Goal: Check status

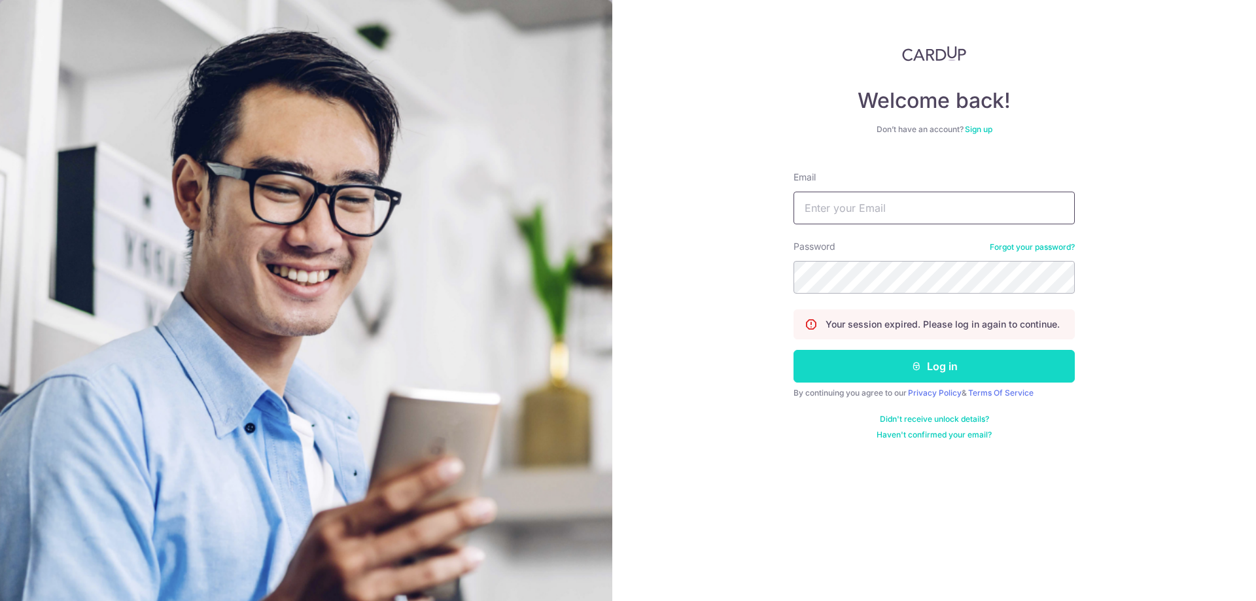
type input "[EMAIL_ADDRESS][DOMAIN_NAME]"
click at [937, 355] on button "Log in" at bounding box center [934, 366] width 281 height 33
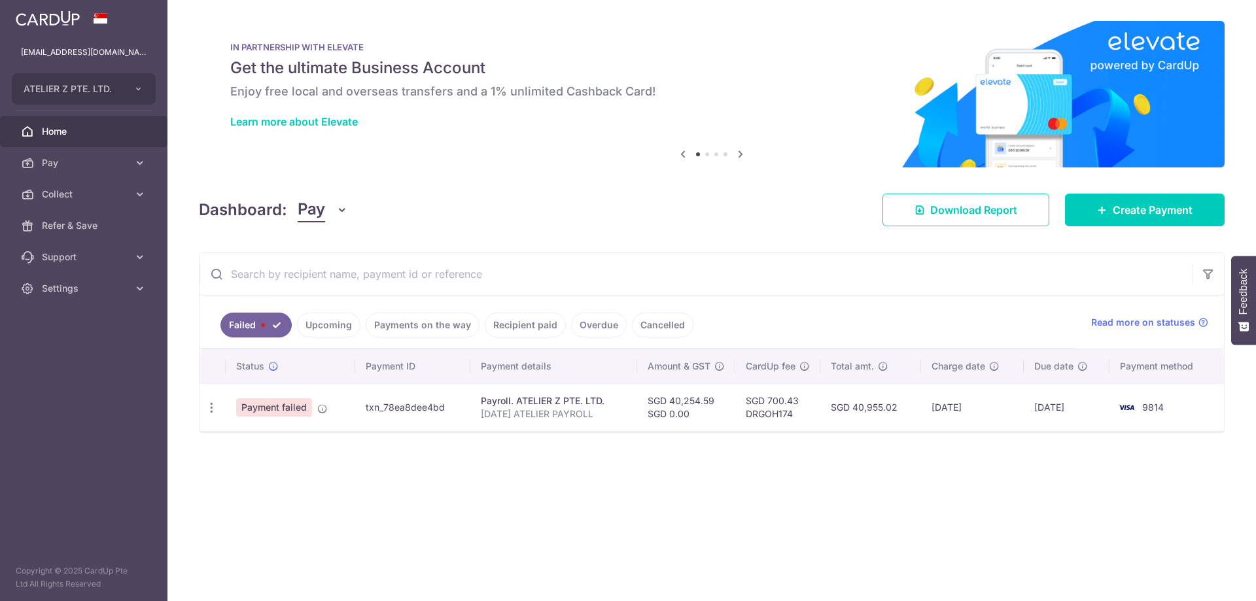
click at [353, 319] on link "Upcoming" at bounding box center [328, 325] width 63 height 25
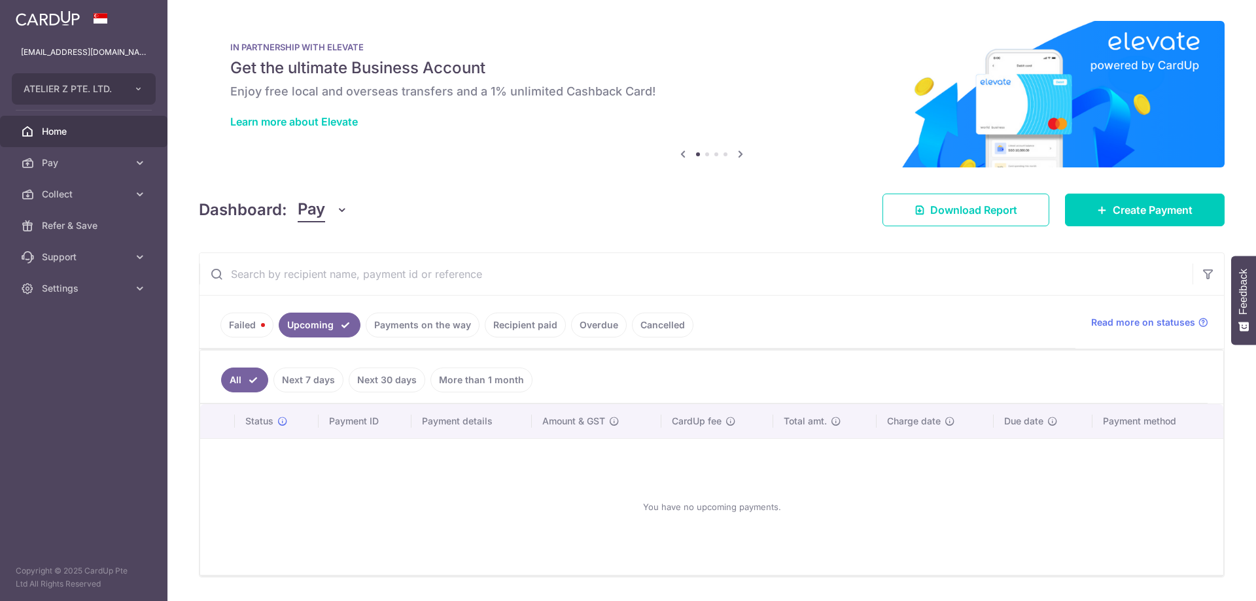
drag, startPoint x: 410, startPoint y: 323, endPoint x: 417, endPoint y: 323, distance: 7.2
click at [410, 323] on link "Payments on the way" at bounding box center [423, 325] width 114 height 25
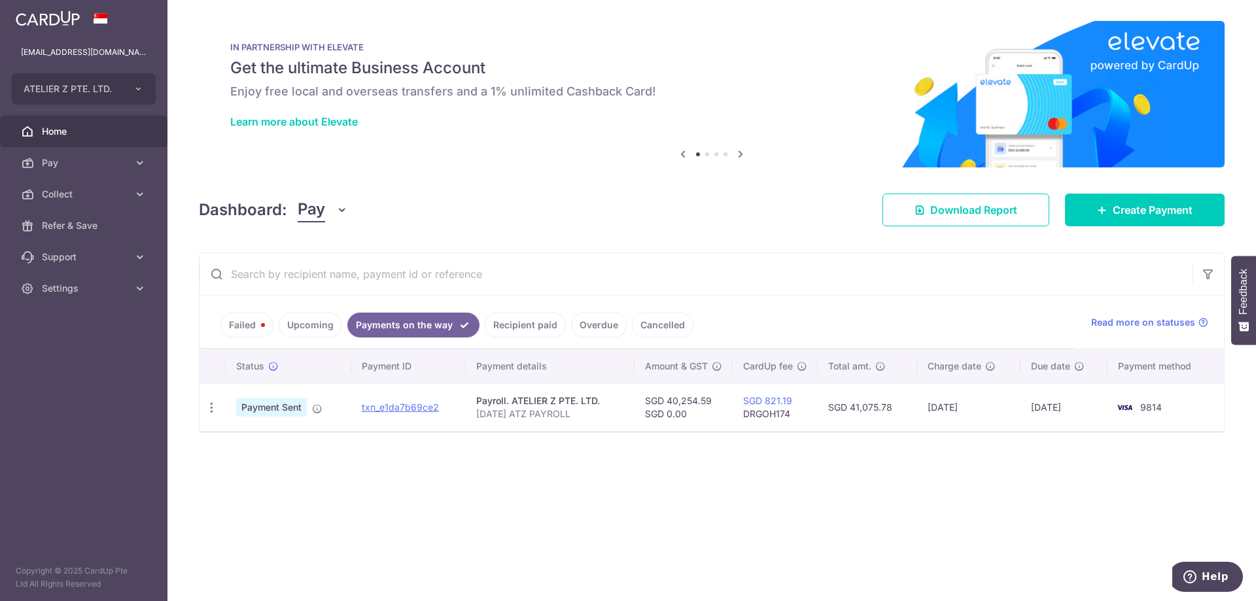
click at [517, 319] on link "Recipient paid" at bounding box center [525, 325] width 81 height 25
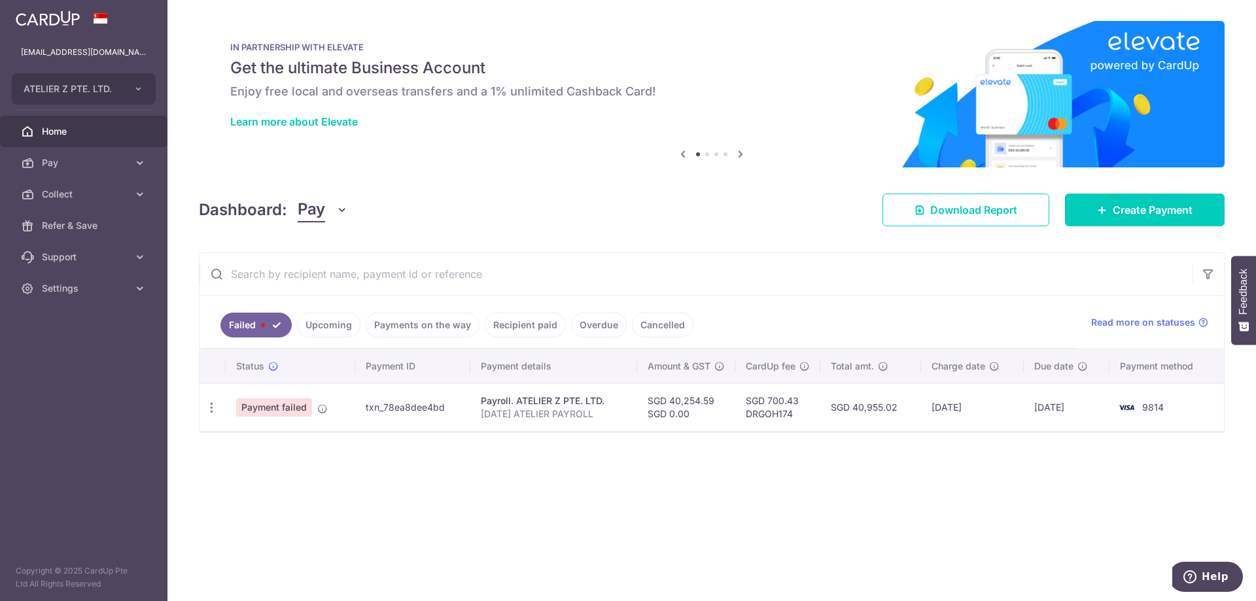
click at [340, 315] on link "Upcoming" at bounding box center [328, 325] width 63 height 25
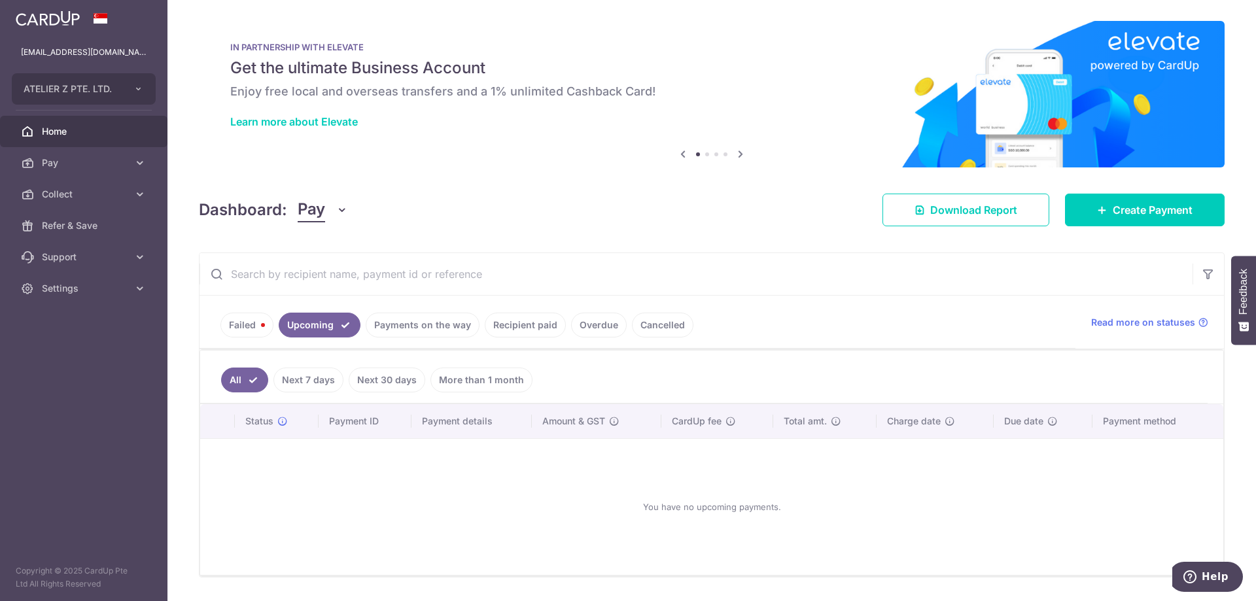
click at [421, 321] on link "Payments on the way" at bounding box center [423, 325] width 114 height 25
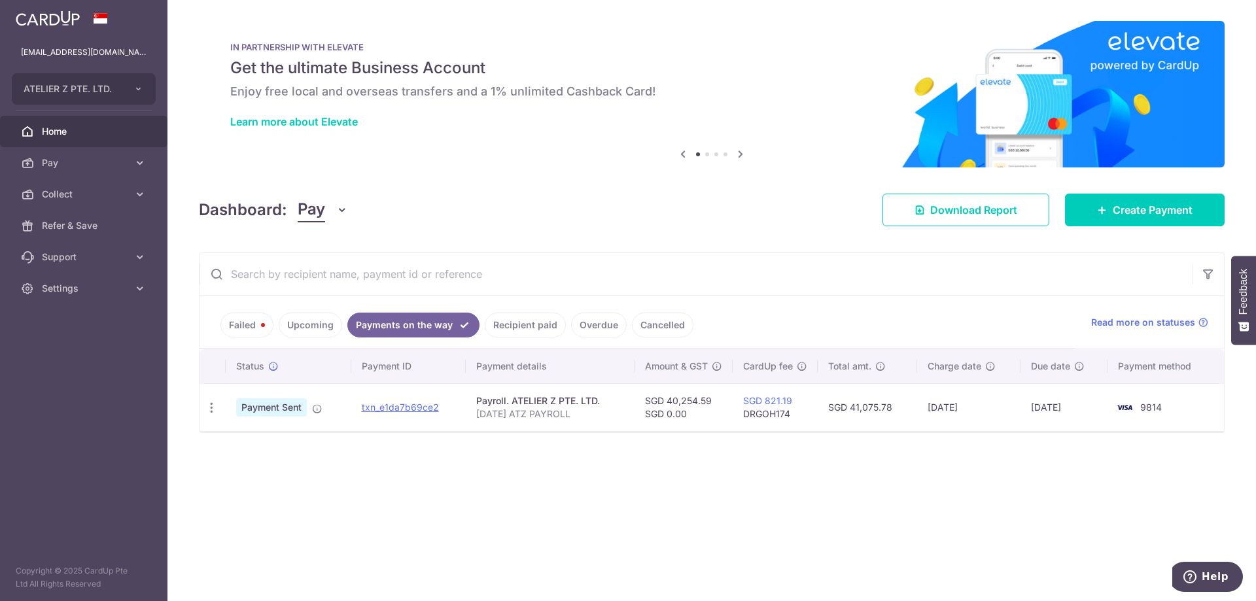
click at [519, 323] on link "Recipient paid" at bounding box center [525, 325] width 81 height 25
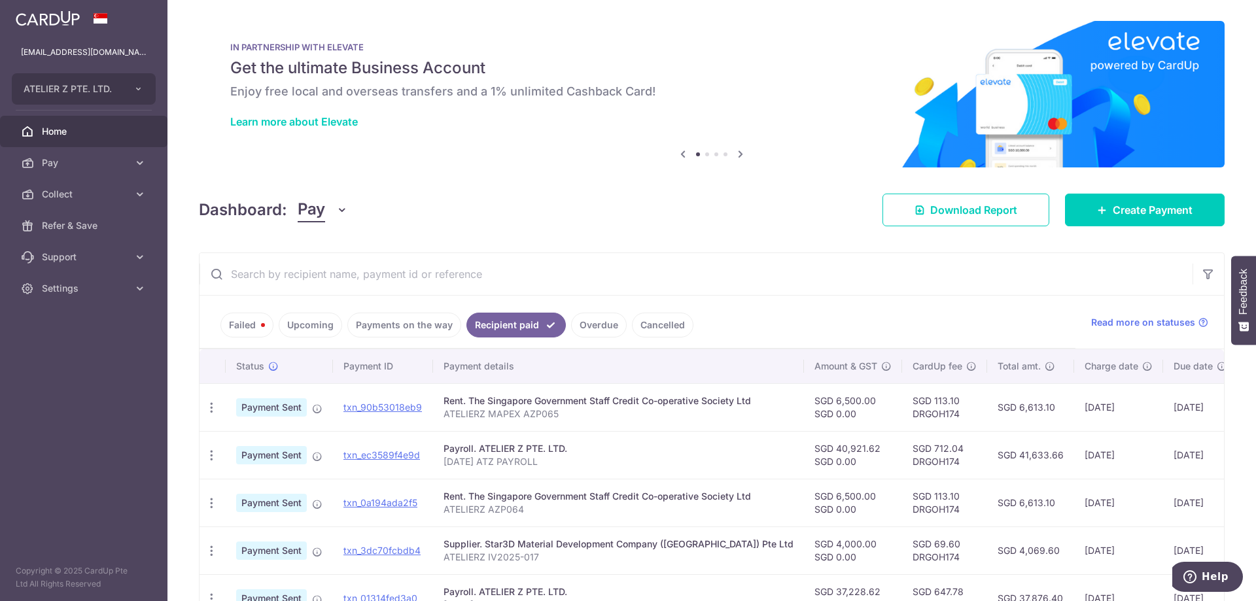
click at [420, 332] on link "Payments on the way" at bounding box center [404, 325] width 114 height 25
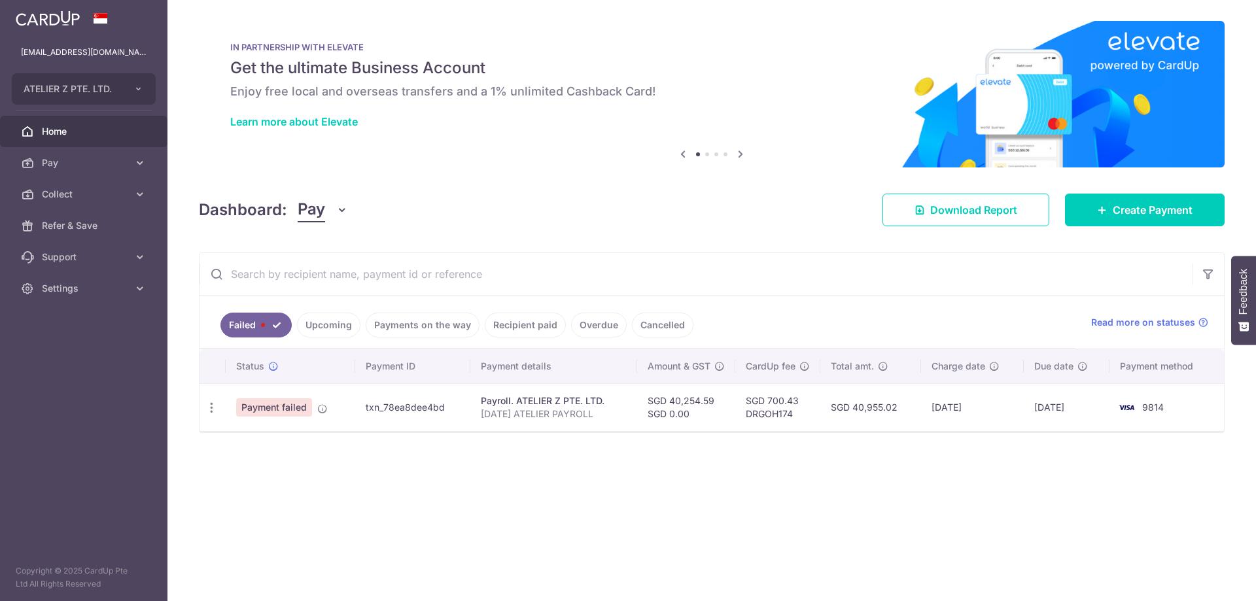
click at [429, 326] on link "Payments on the way" at bounding box center [423, 325] width 114 height 25
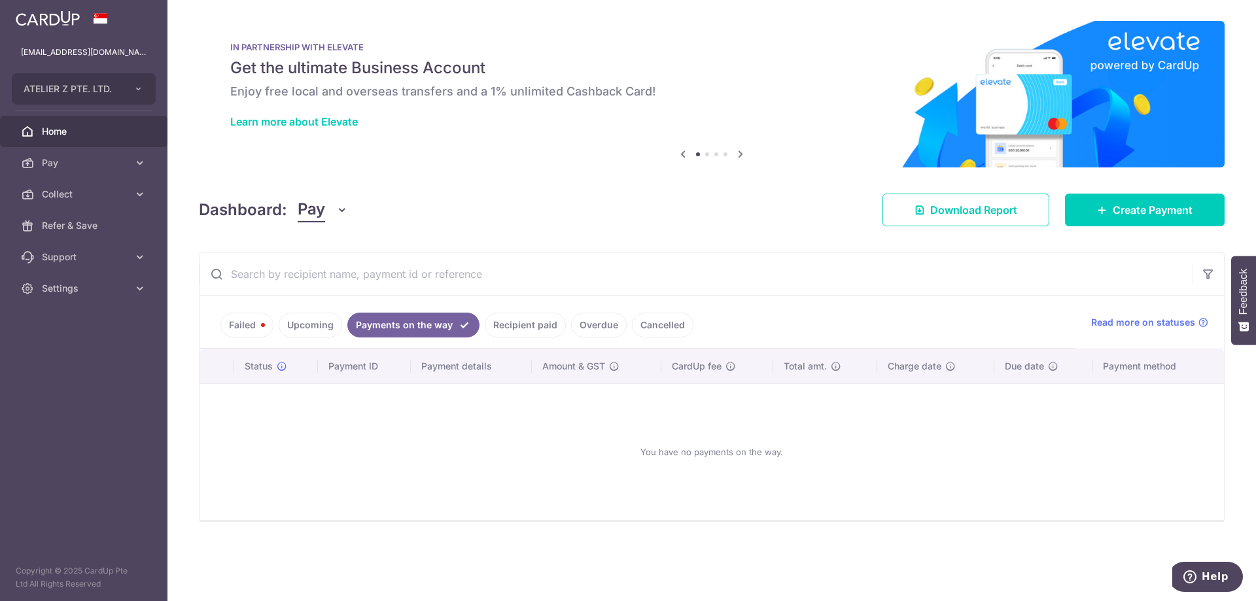
click at [518, 328] on link "Recipient paid" at bounding box center [525, 325] width 81 height 25
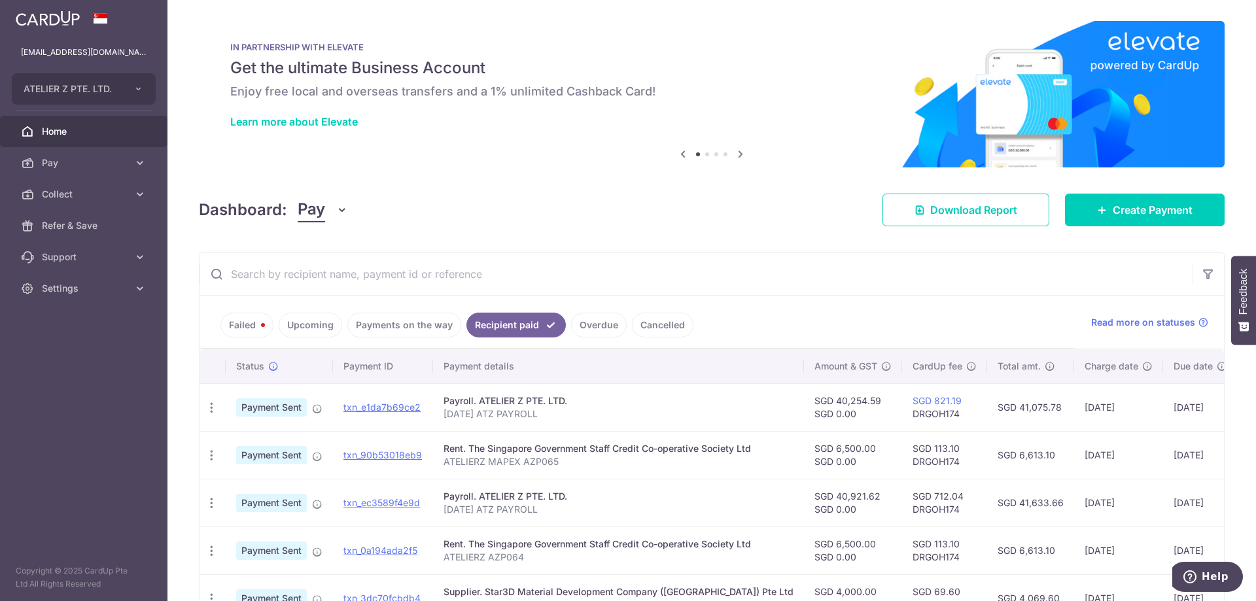
click at [401, 335] on link "Payments on the way" at bounding box center [404, 325] width 114 height 25
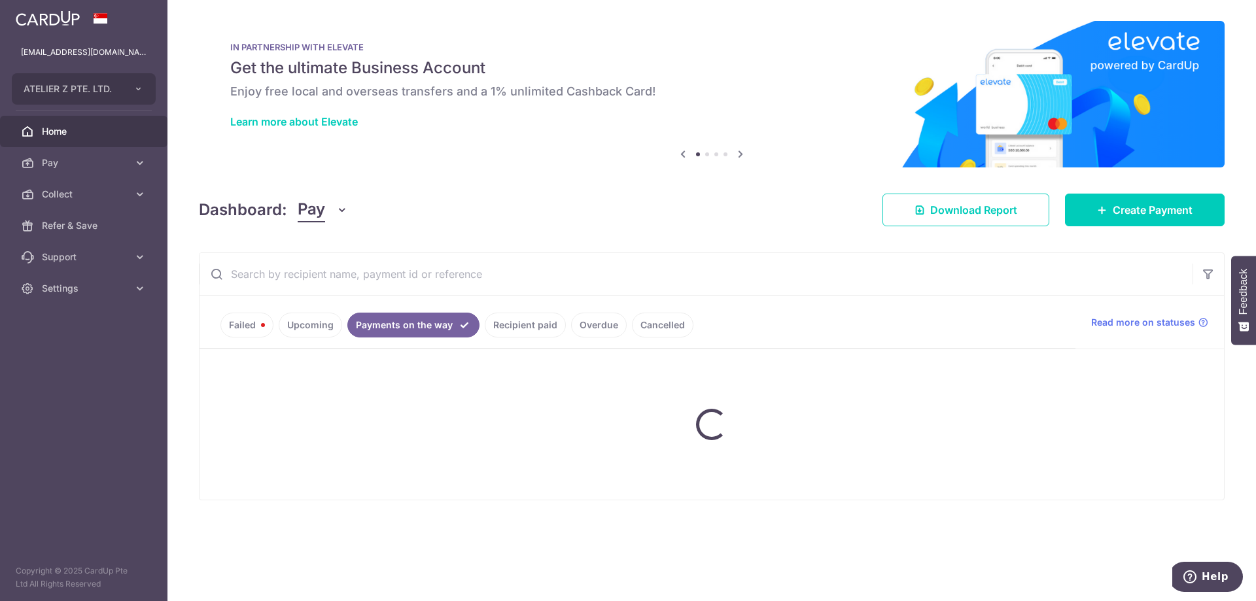
click at [497, 328] on ul "Failed Upcoming Payments on the way Recipient paid Overdue Cancelled" at bounding box center [638, 322] width 876 height 53
click at [535, 317] on ul "Failed Upcoming Payments on the way Recipient paid Overdue Cancelled" at bounding box center [638, 322] width 876 height 53
